Goal: Task Accomplishment & Management: Manage account settings

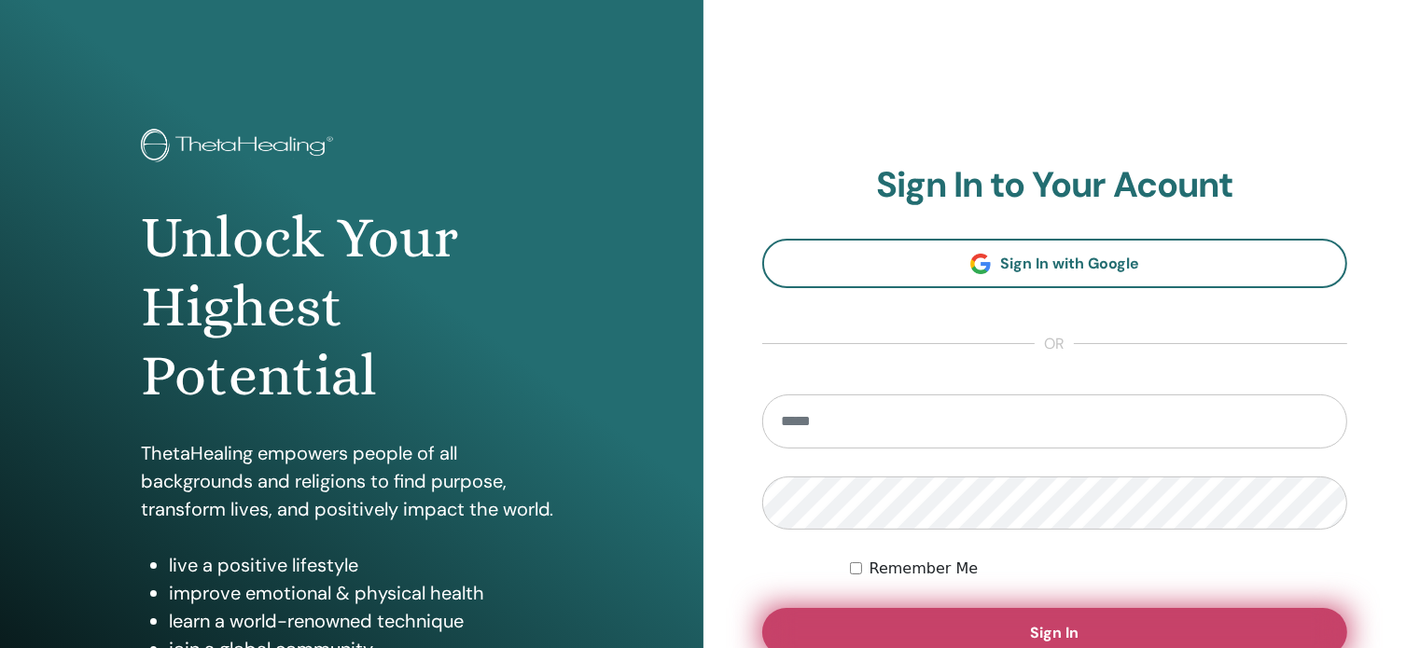
type input "**********"
click at [1017, 621] on button "Sign In" at bounding box center [1055, 632] width 586 height 49
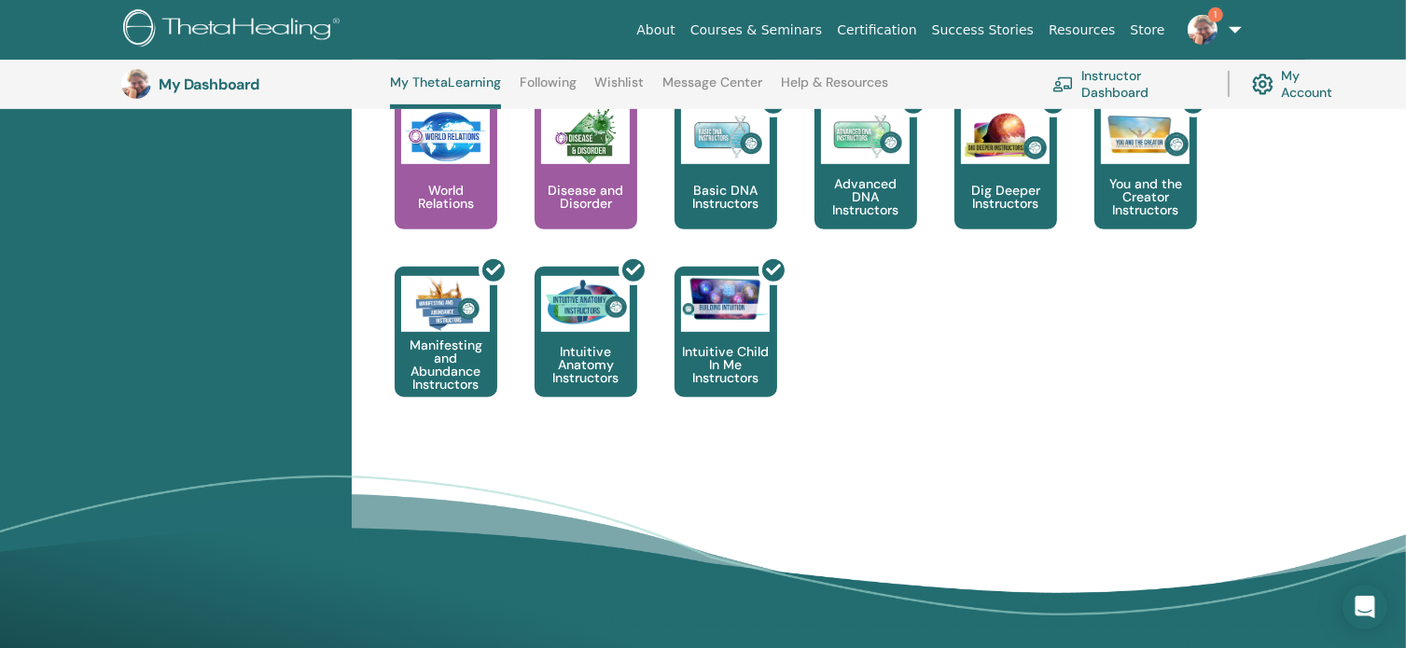
scroll to position [702, 0]
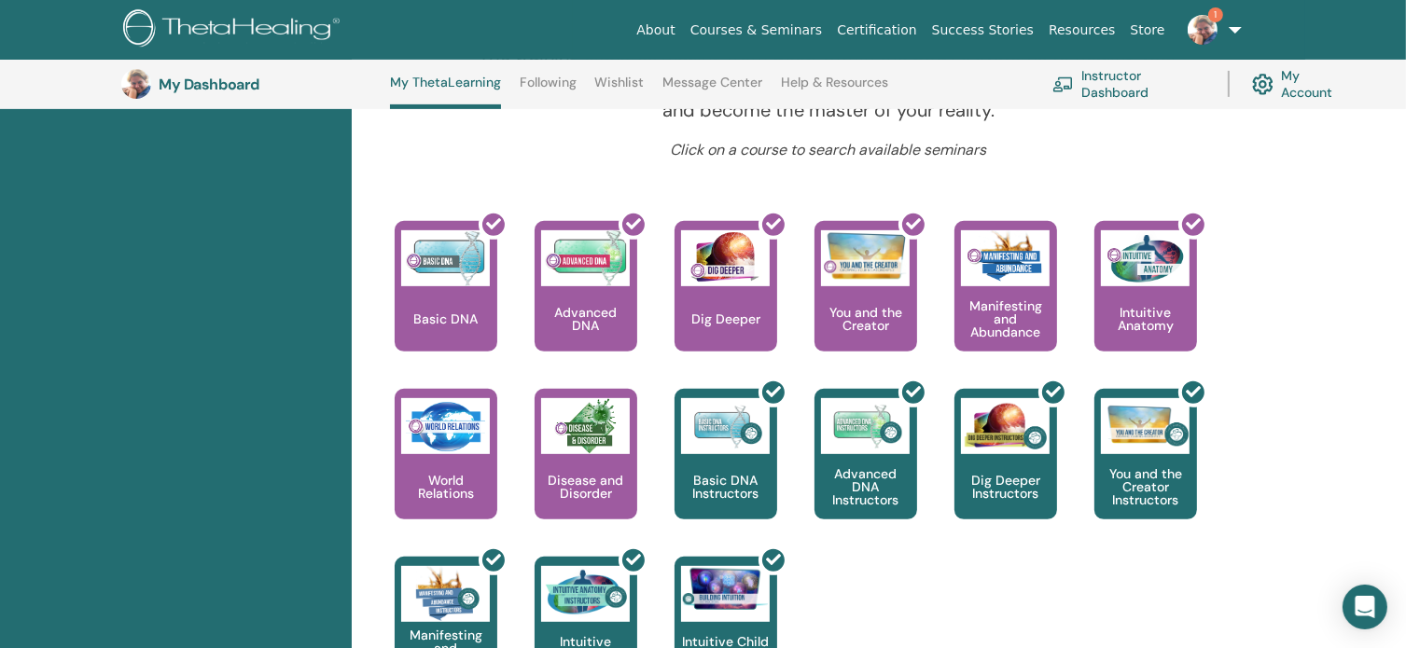
click at [1157, 75] on link "Instructor Dashboard" at bounding box center [1128, 83] width 153 height 41
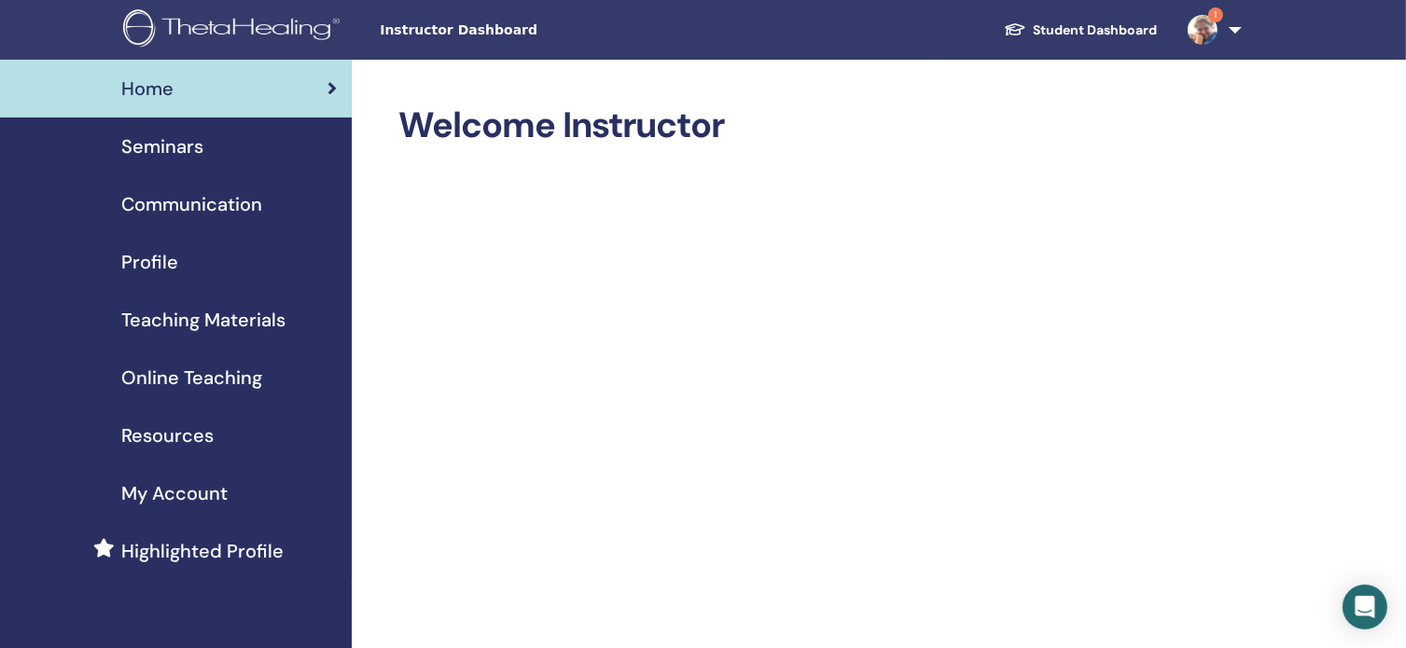
click at [164, 145] on span "Seminars" at bounding box center [162, 146] width 82 height 28
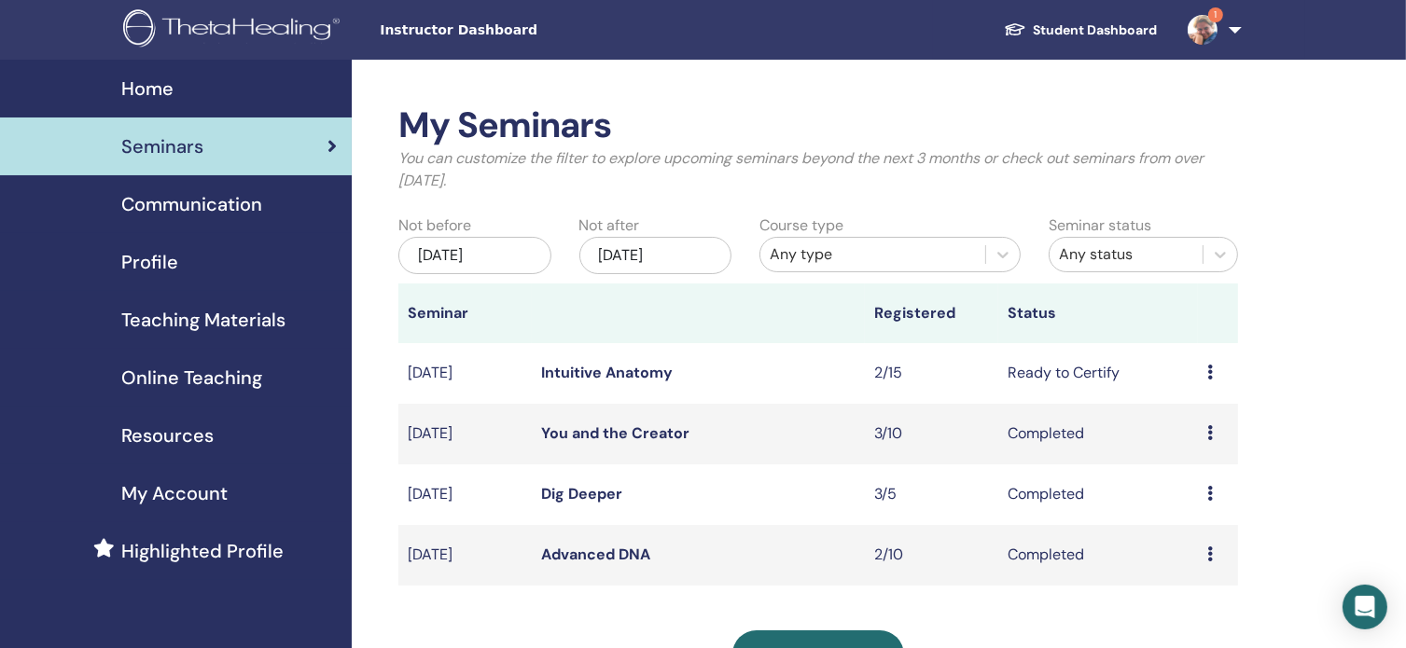
click at [1212, 372] on icon at bounding box center [1210, 372] width 6 height 15
click at [1071, 365] on td "Ready to Certify" at bounding box center [1098, 373] width 200 height 61
click at [1212, 369] on icon at bounding box center [1210, 372] width 6 height 15
click at [1194, 440] on link "Attendees" at bounding box center [1198, 440] width 71 height 20
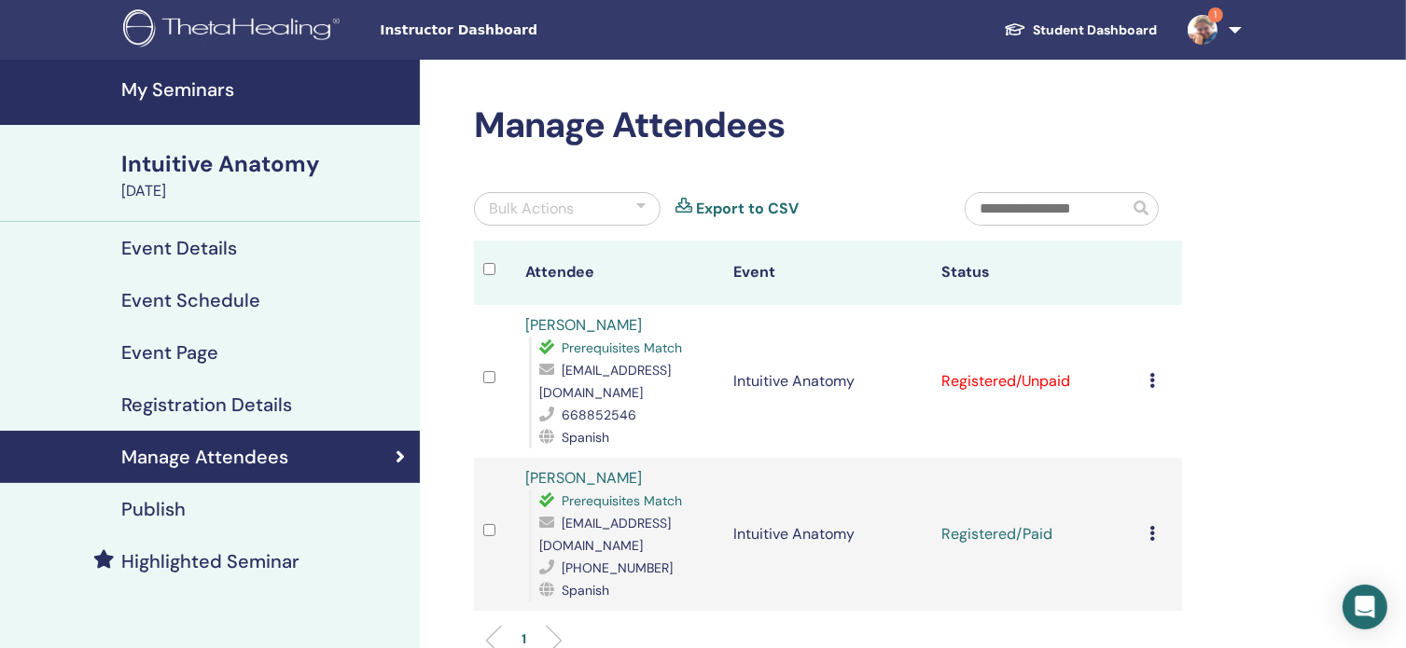
click at [1147, 362] on td "Cancel Registration Do not auto-certify Mark as Paid Mark as Unpaid Mark as Abs…" at bounding box center [1161, 381] width 42 height 153
click at [1154, 373] on icon at bounding box center [1152, 380] width 6 height 15
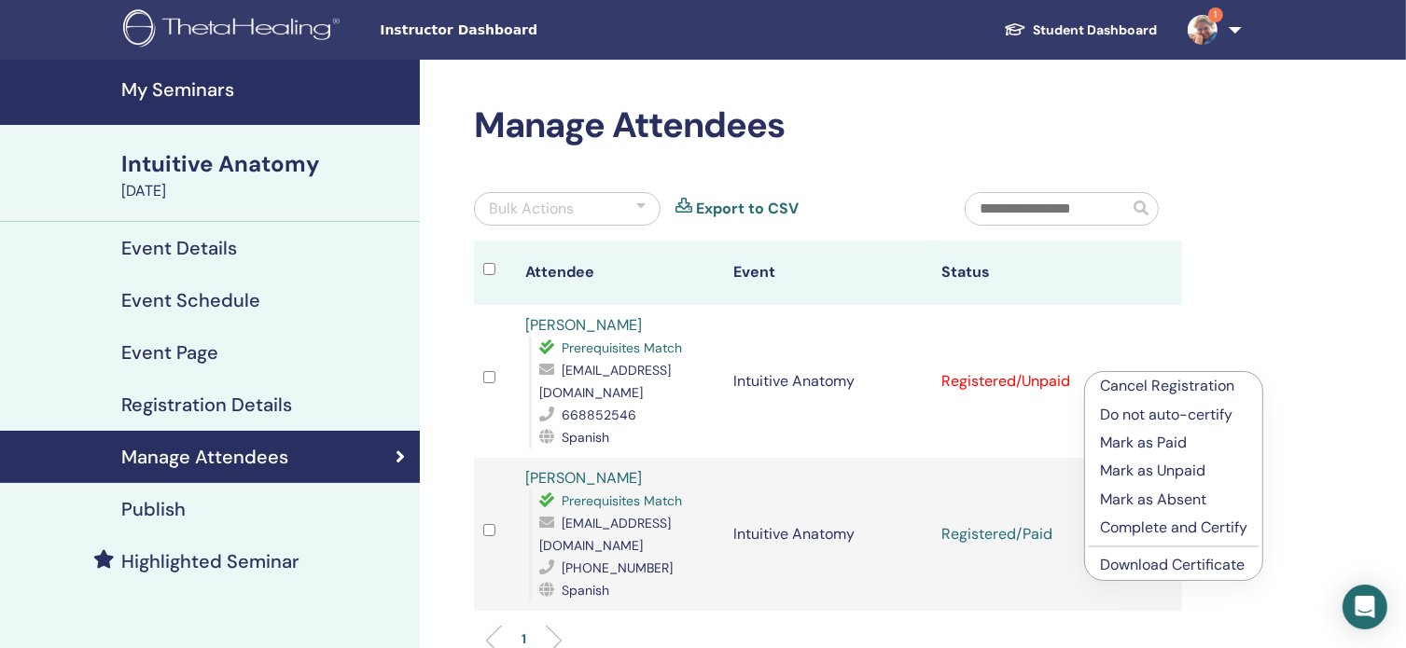
click at [1151, 444] on p "Mark as Paid" at bounding box center [1173, 443] width 147 height 22
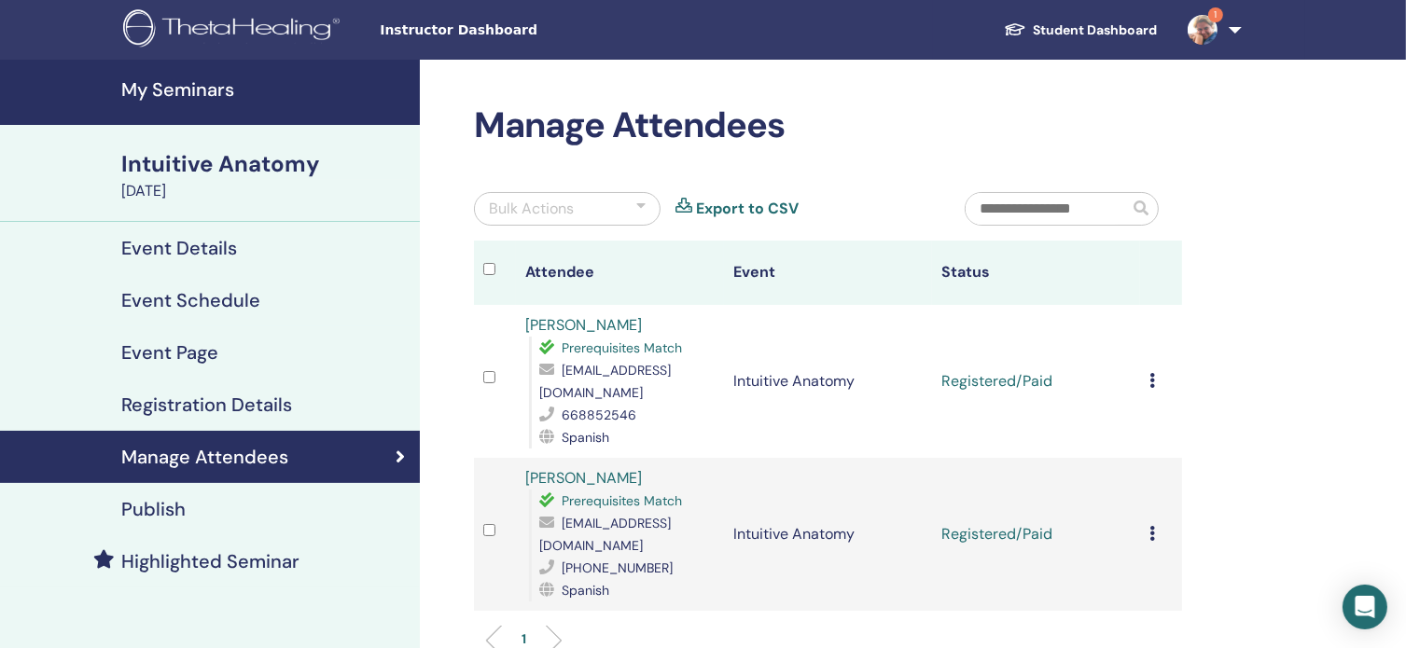
click at [1146, 373] on td "Cancel Registration Do not auto-certify Mark as Paid Mark as Unpaid Mark as Abs…" at bounding box center [1161, 381] width 42 height 153
click at [1149, 370] on div "Cancel Registration Do not auto-certify Mark as Paid Mark as Unpaid Mark as Abs…" at bounding box center [1160, 381] width 23 height 22
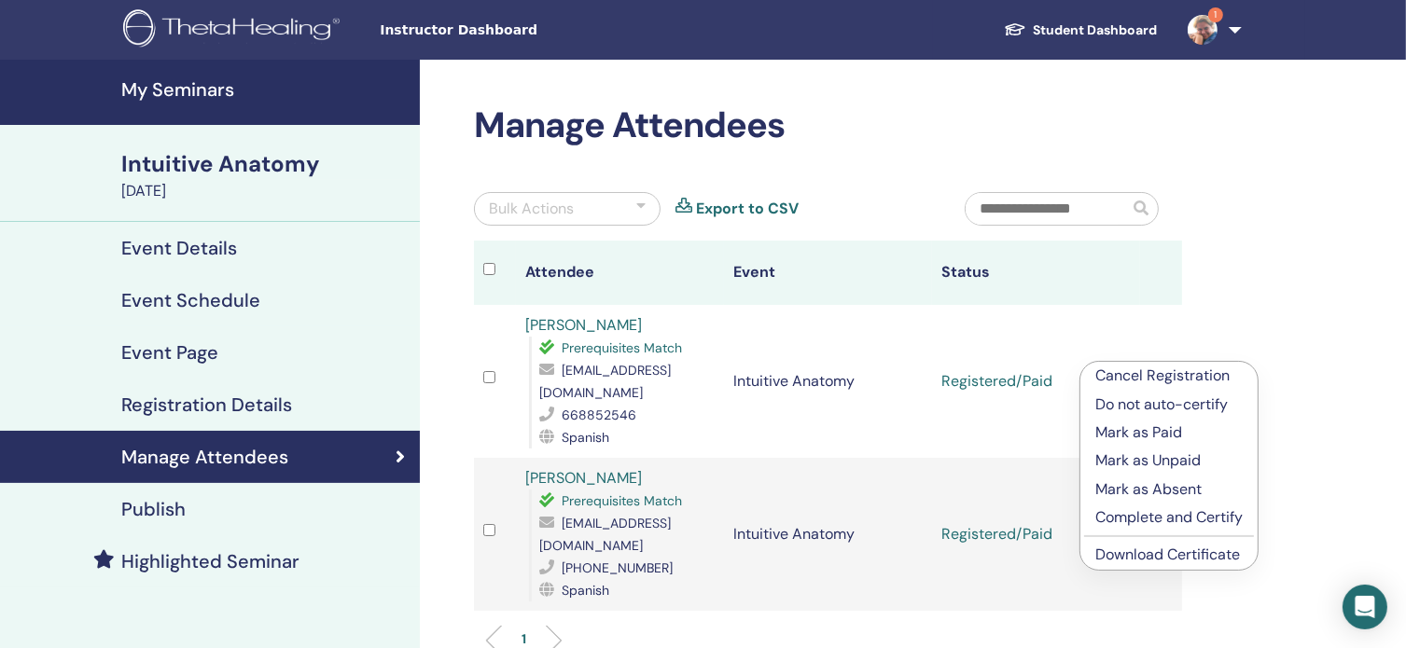
click at [1144, 519] on p "Complete and Certify" at bounding box center [1168, 518] width 147 height 22
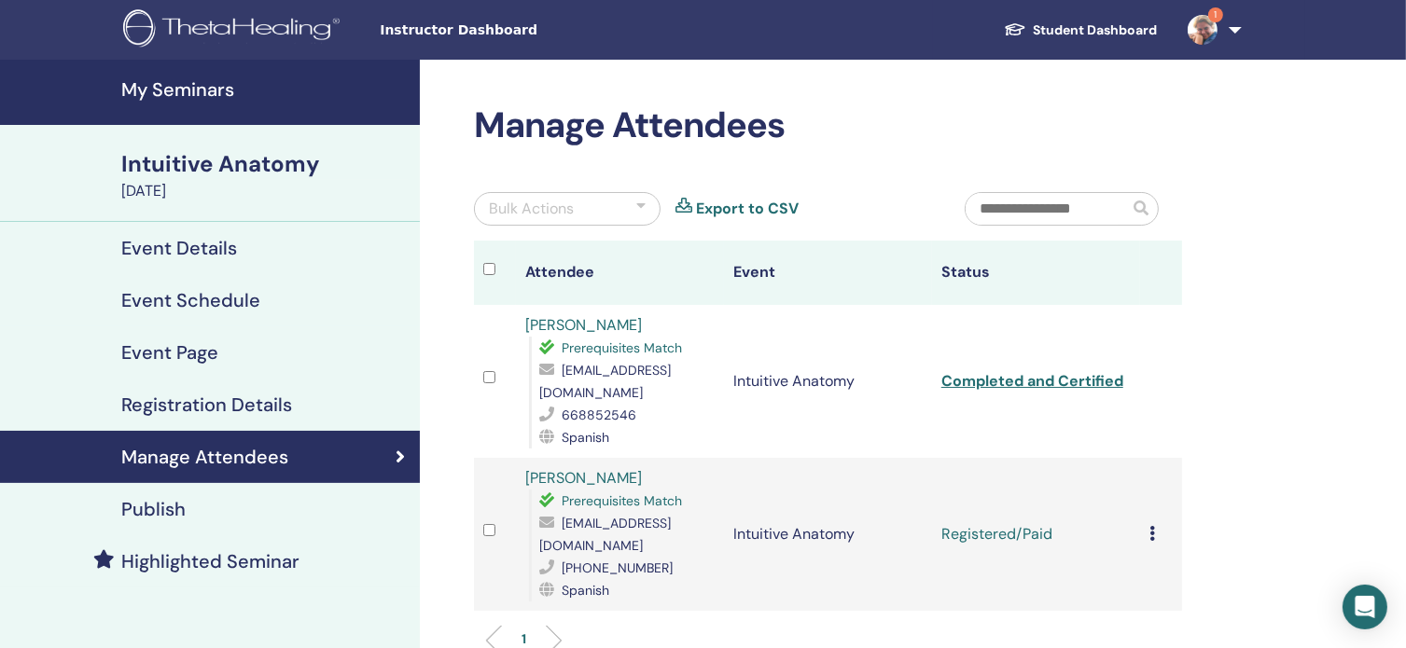
click at [1149, 513] on td "Cancel Registration Do not auto-certify Mark as Paid Mark as Unpaid Mark as Abs…" at bounding box center [1161, 534] width 42 height 153
click at [1154, 526] on icon at bounding box center [1152, 533] width 6 height 15
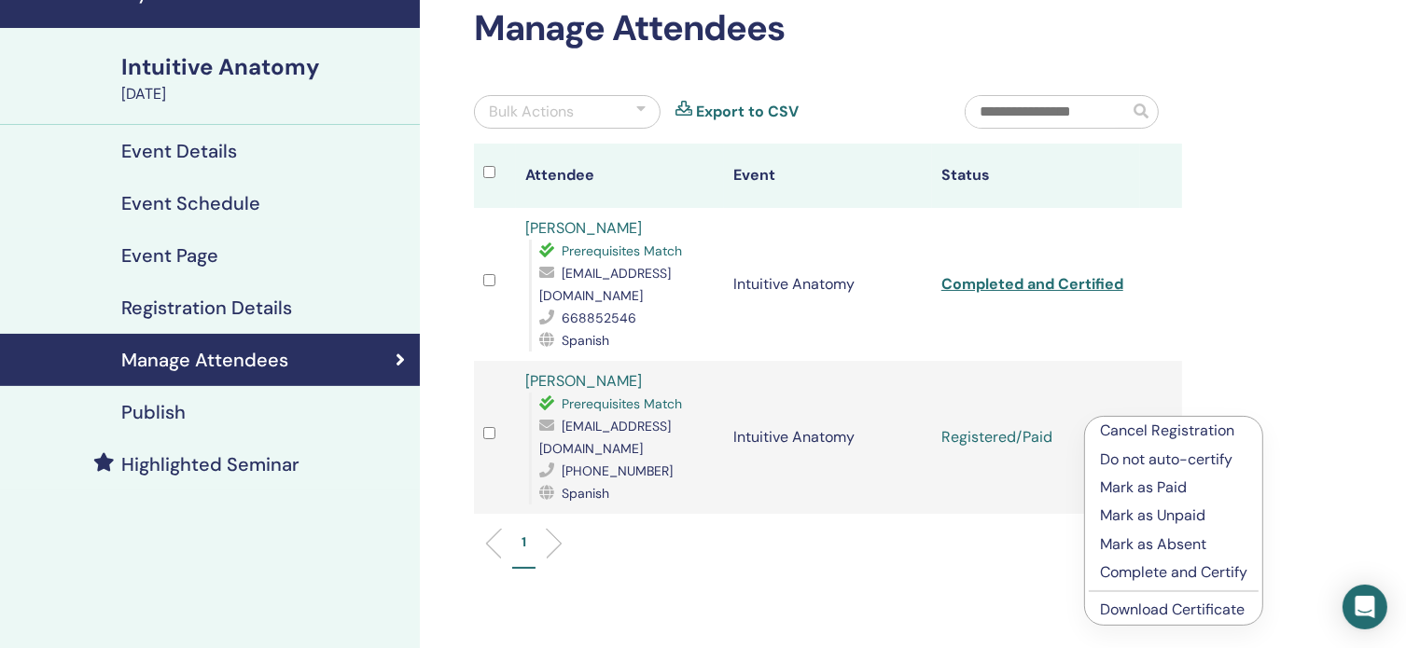
scroll to position [187, 0]
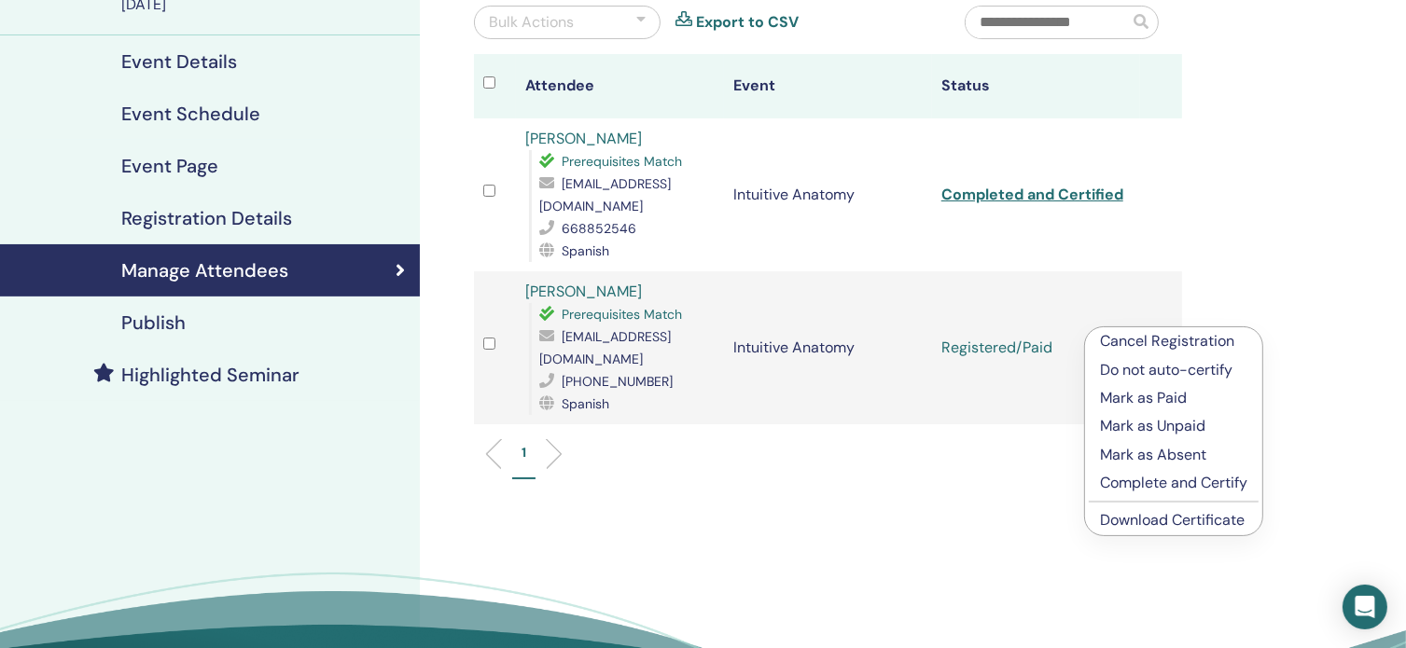
click at [1148, 484] on p "Complete and Certify" at bounding box center [1173, 483] width 147 height 22
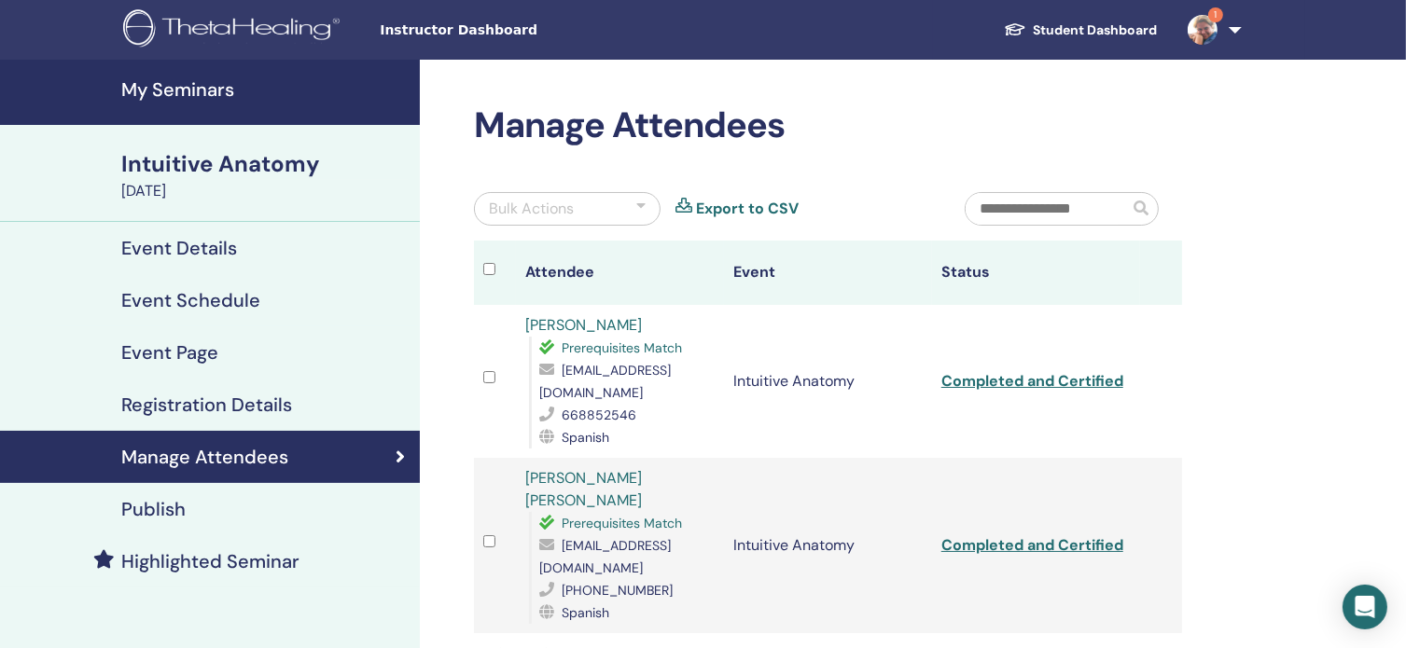
click at [1205, 33] on img at bounding box center [1203, 30] width 30 height 30
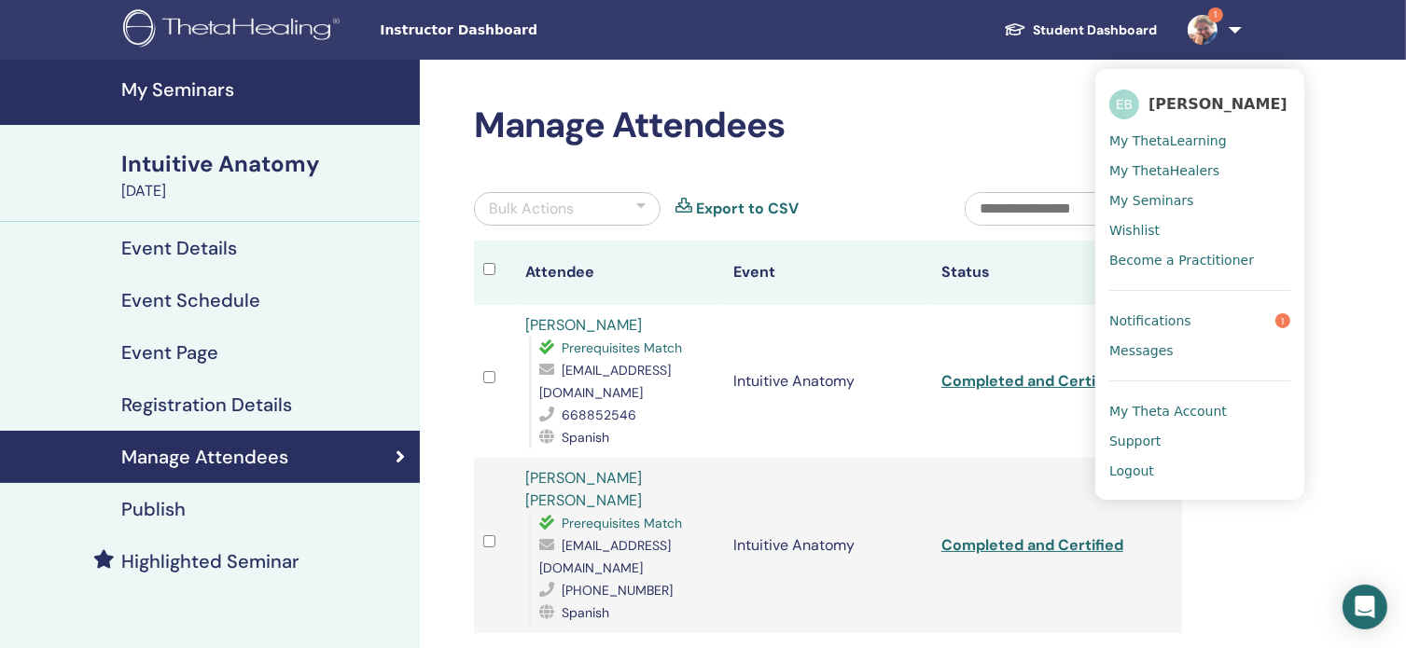
click at [1276, 607] on div "Manage Attendees Bulk Actions Export to CSV Attendee Event Status [PERSON_NAME]…" at bounding box center [889, 514] width 938 height 909
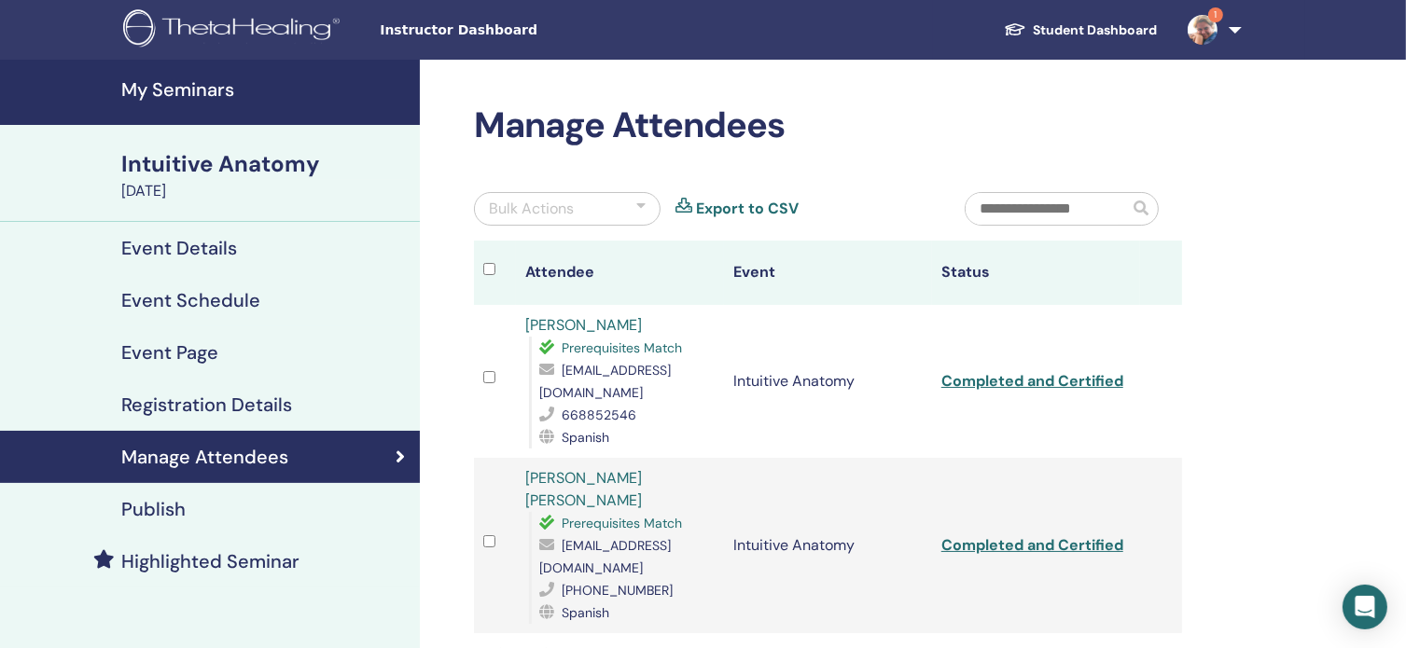
click at [185, 154] on div "Intuitive Anatomy" at bounding box center [264, 164] width 287 height 32
